Goal: Use online tool/utility: Utilize a website feature to perform a specific function

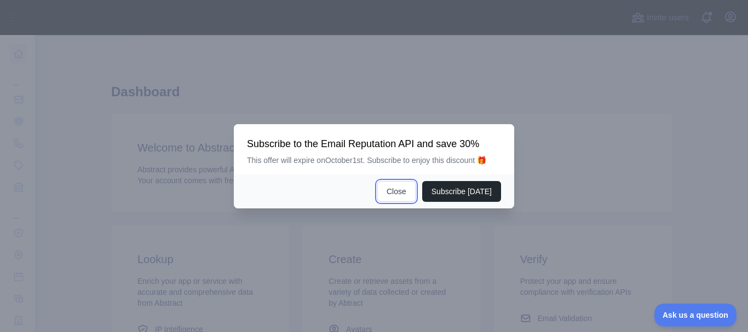
drag, startPoint x: 401, startPoint y: 192, endPoint x: 613, endPoint y: 194, distance: 212.4
click at [403, 190] on button "Close" at bounding box center [396, 191] width 38 height 21
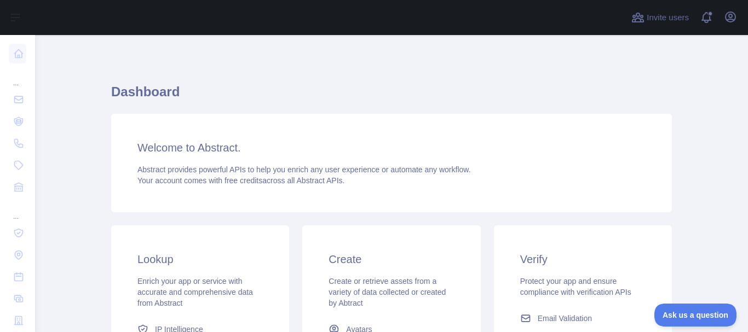
scroll to position [109, 0]
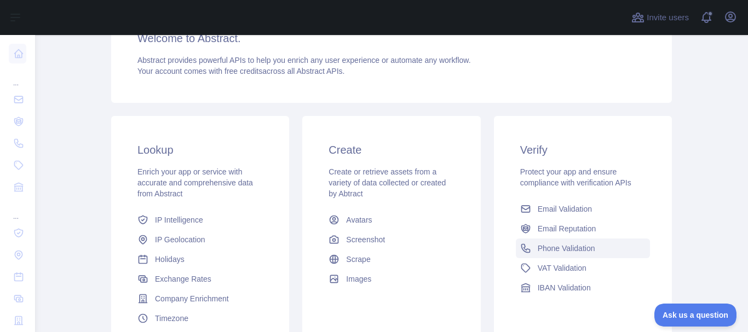
click at [553, 249] on span "Phone Validation" at bounding box center [565, 248] width 57 height 11
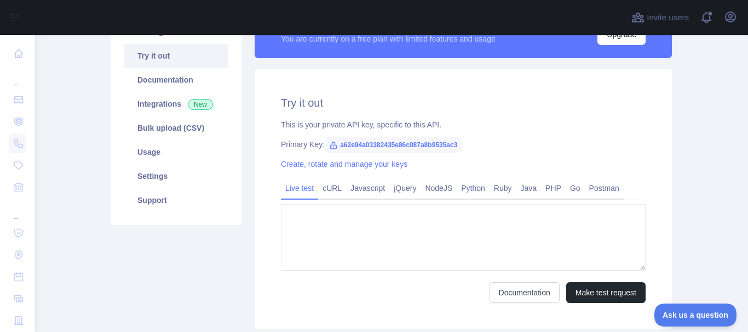
scroll to position [109, 0]
type textarea "**********"
